Goal: Information Seeking & Learning: Understand process/instructions

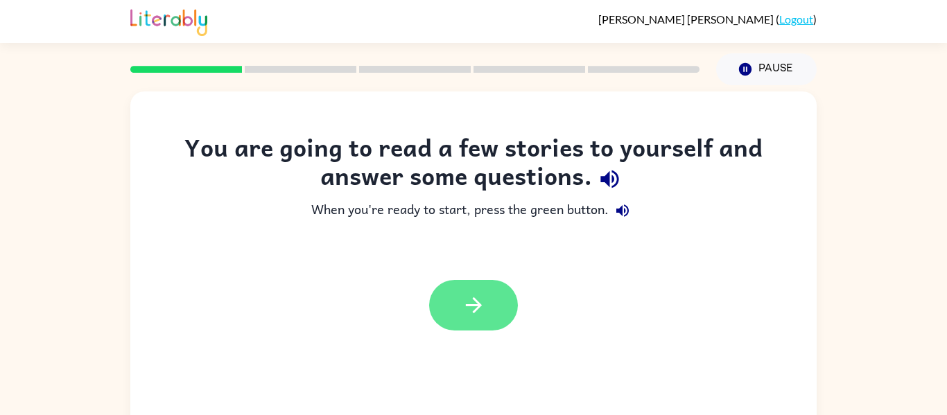
click at [471, 309] on icon "button" at bounding box center [474, 305] width 24 height 24
click at [643, 133] on div "You are going to read a few stories to yourself and answer some questions." at bounding box center [473, 165] width 631 height 64
click at [604, 175] on icon "button" at bounding box center [610, 179] width 24 height 24
click at [618, 215] on icon "button" at bounding box center [623, 211] width 17 height 17
click at [468, 303] on div at bounding box center [473, 305] width 89 height 51
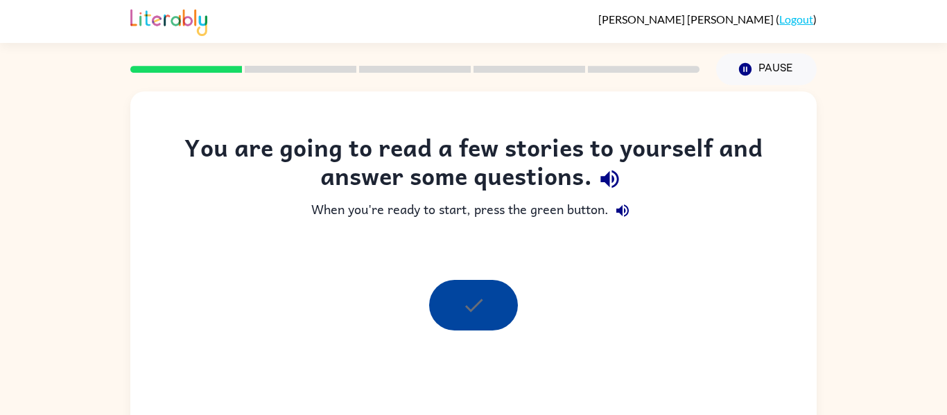
click at [473, 307] on div at bounding box center [473, 305] width 89 height 51
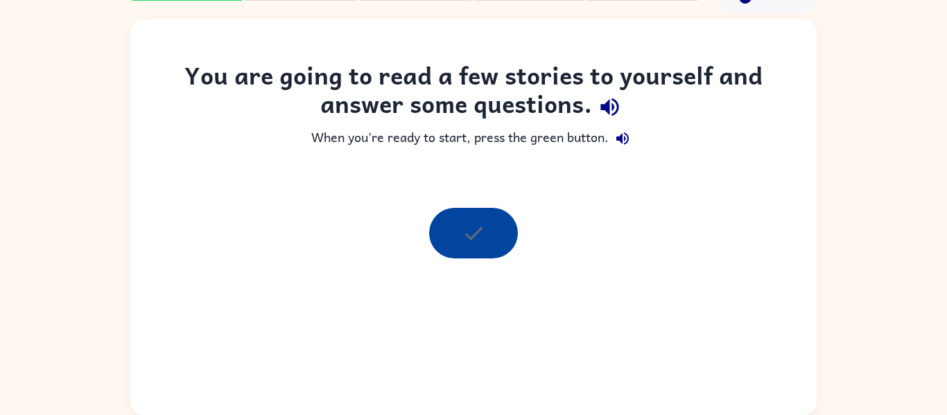
click at [490, 224] on div at bounding box center [473, 233] width 89 height 51
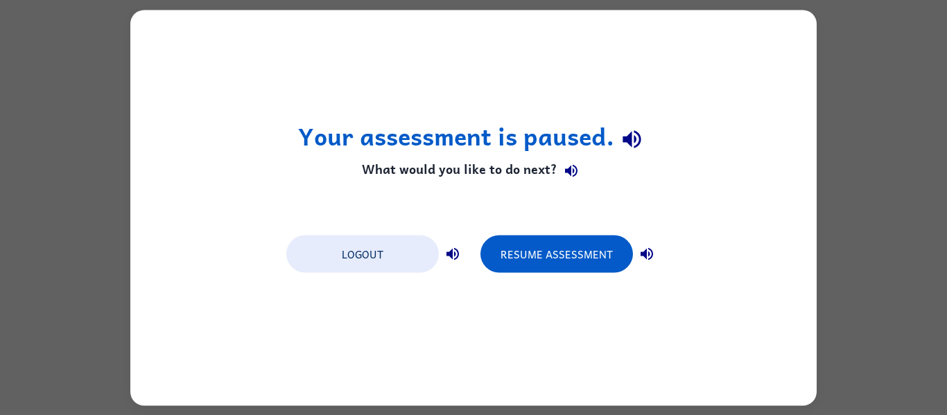
scroll to position [0, 0]
